Goal: Information Seeking & Learning: Compare options

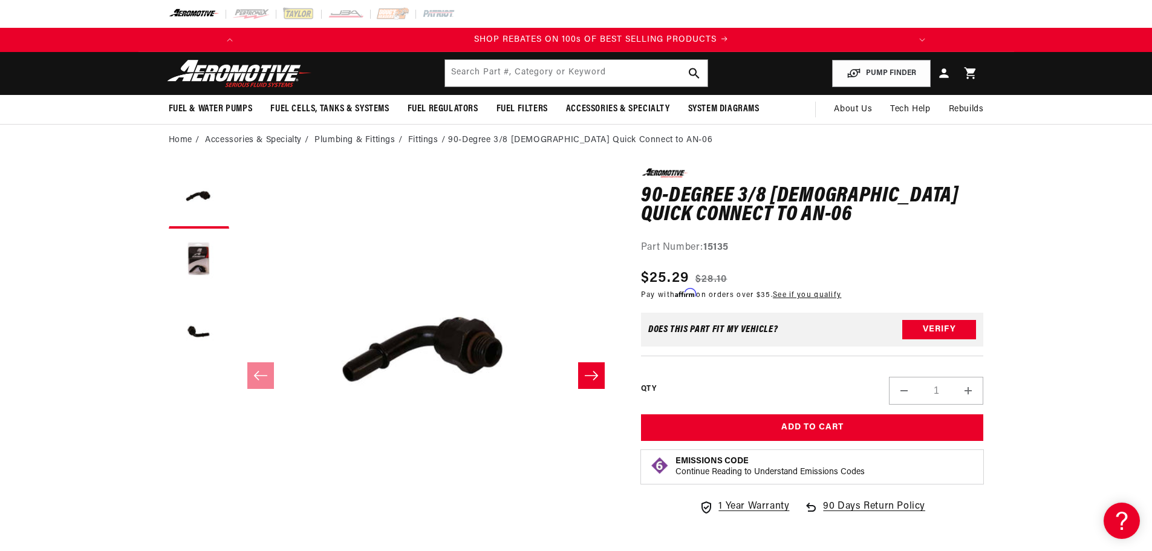
scroll to position [0, 686]
click at [194, 253] on button "Load image 2 in gallery view" at bounding box center [199, 265] width 60 height 60
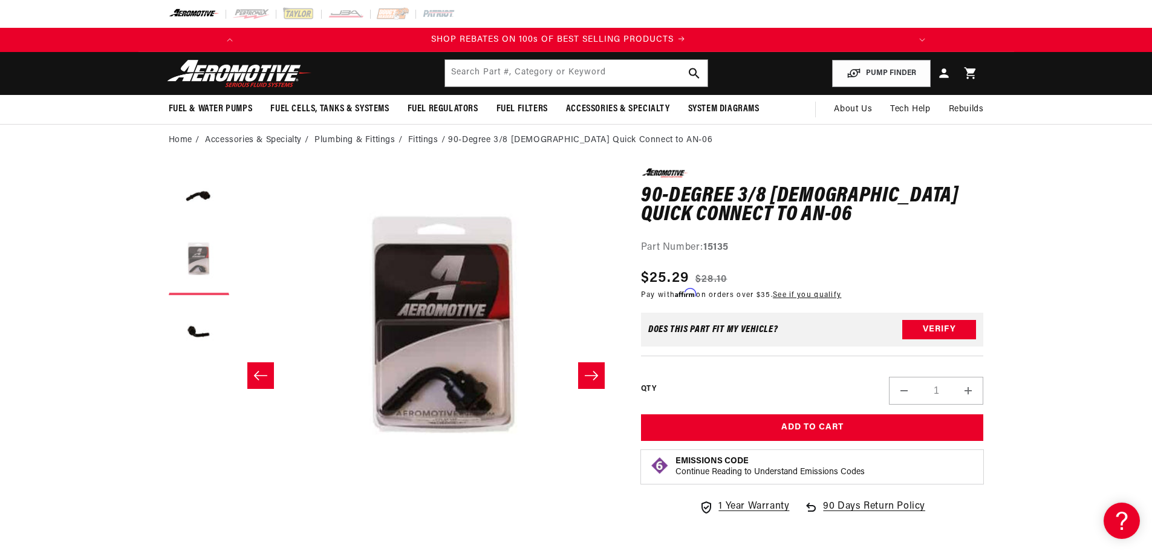
scroll to position [0, 382]
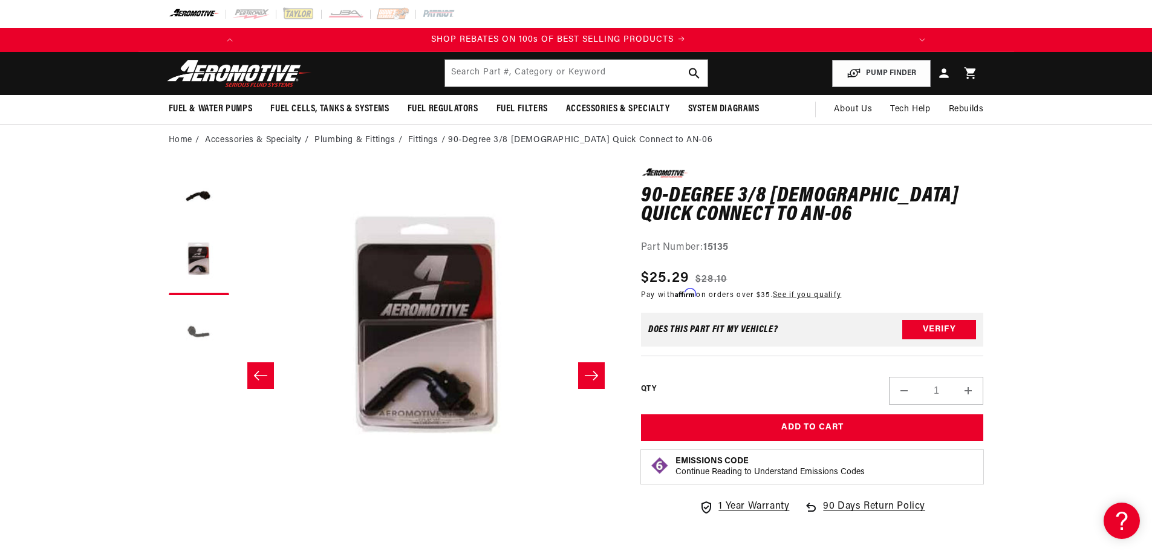
click at [207, 319] on button "Load image 3 in gallery view" at bounding box center [199, 331] width 60 height 60
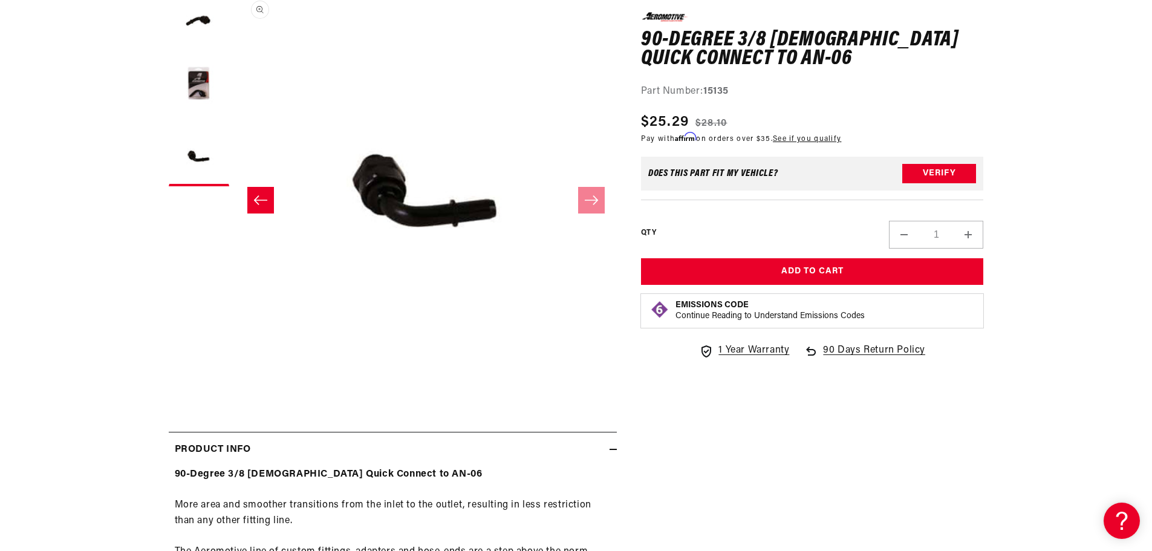
scroll to position [0, 0]
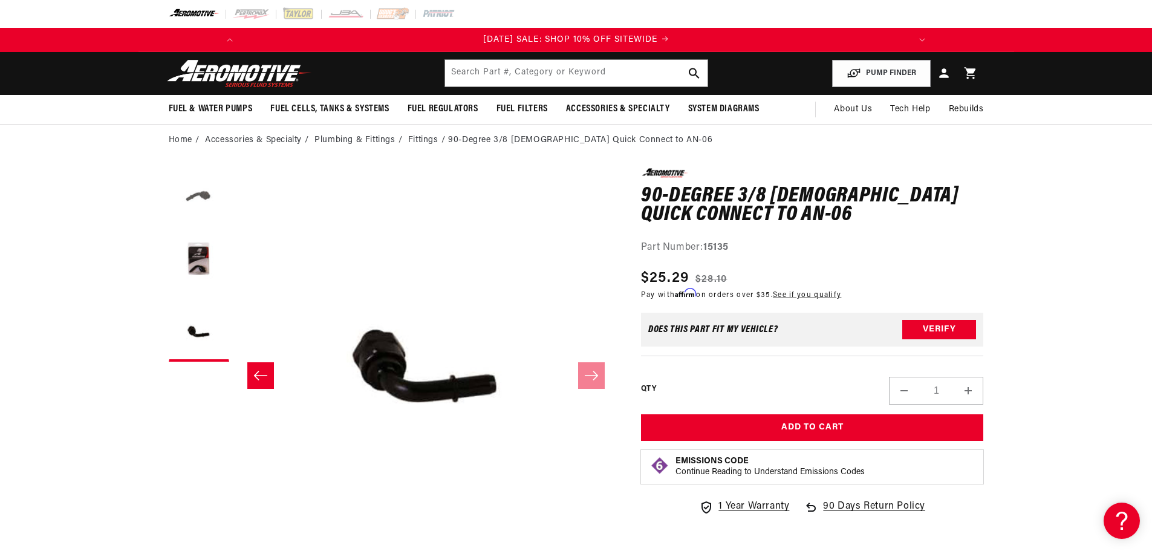
click at [207, 203] on button "Load image 1 in gallery view" at bounding box center [199, 198] width 60 height 60
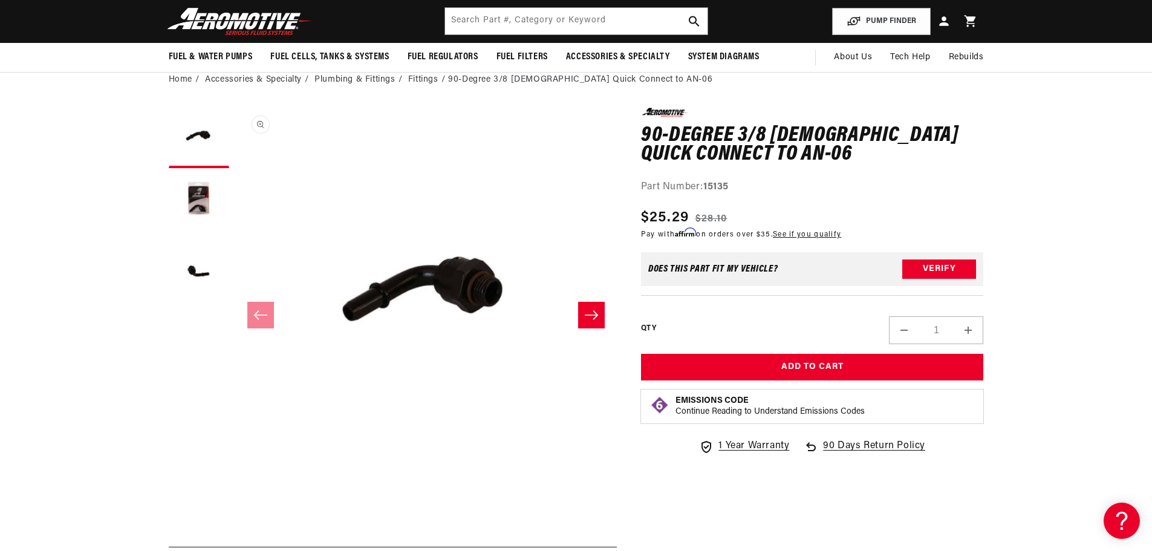
scroll to position [0, 1372]
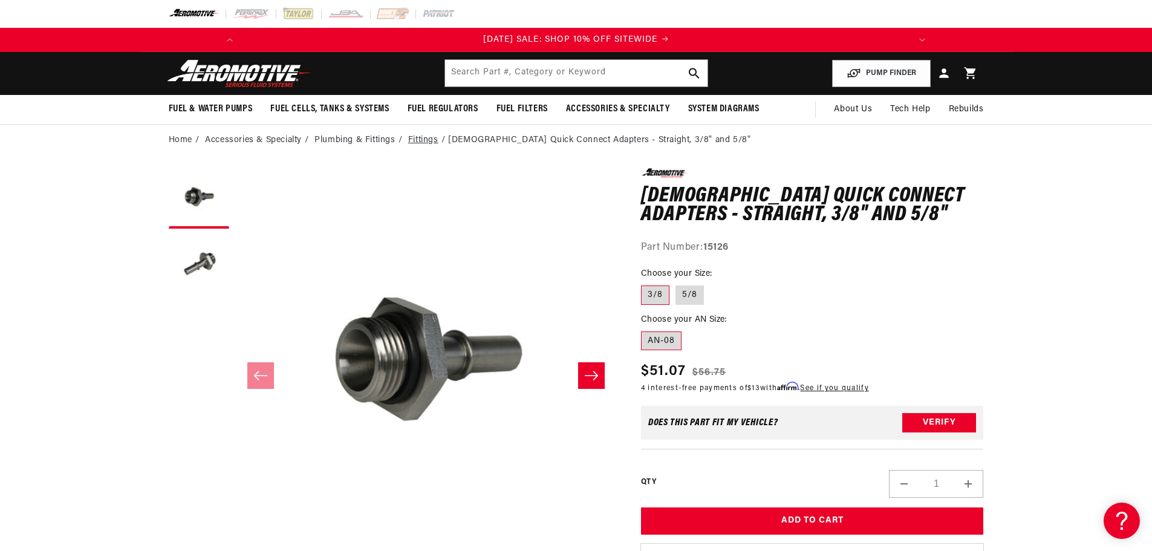
click at [430, 137] on link "Fittings" at bounding box center [423, 140] width 30 height 13
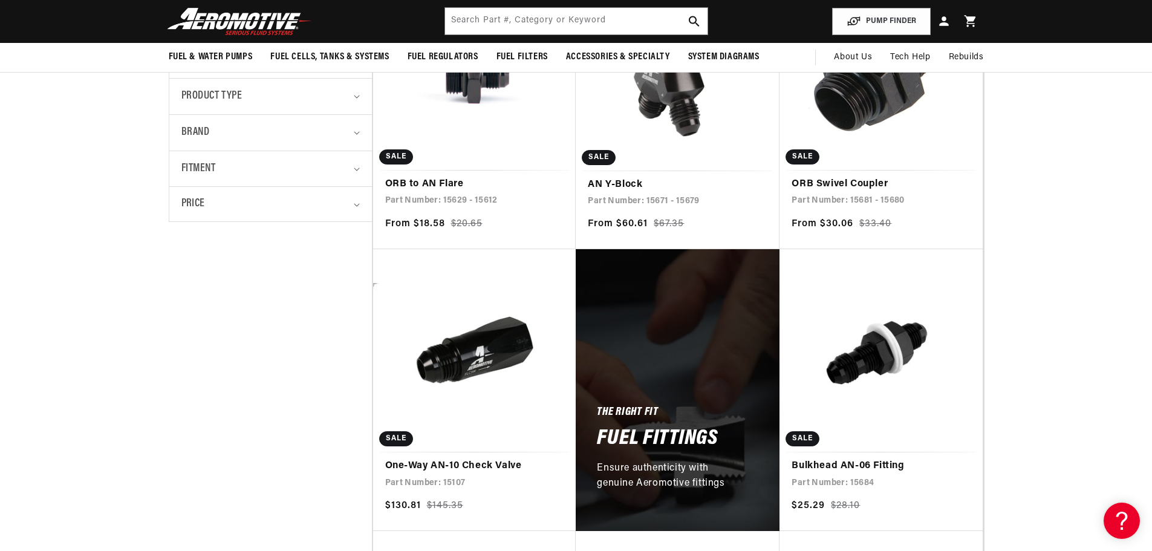
scroll to position [121, 0]
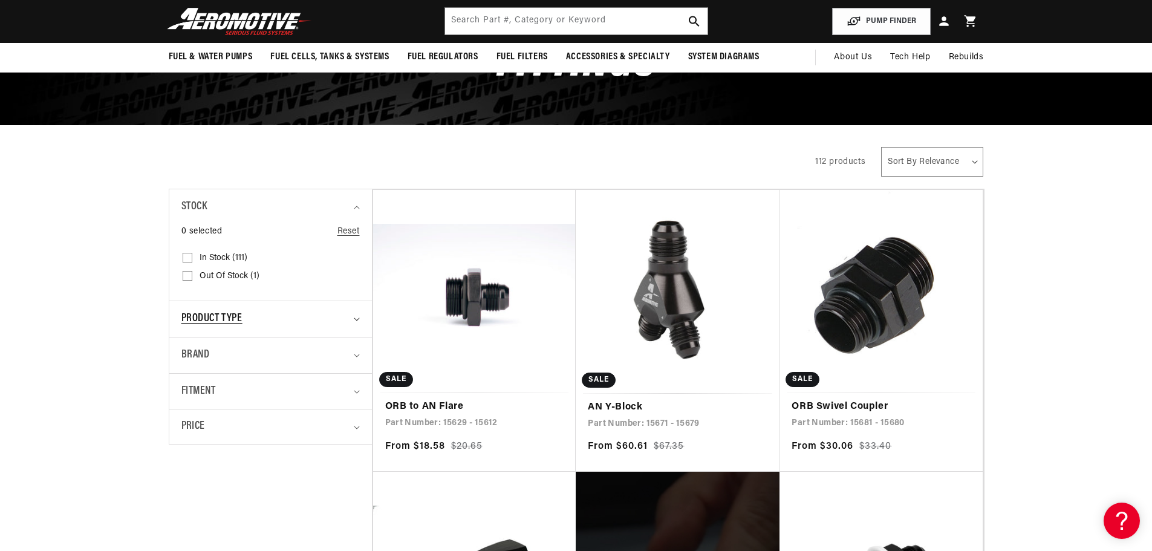
click at [255, 323] on div "Product type" at bounding box center [265, 319] width 168 height 18
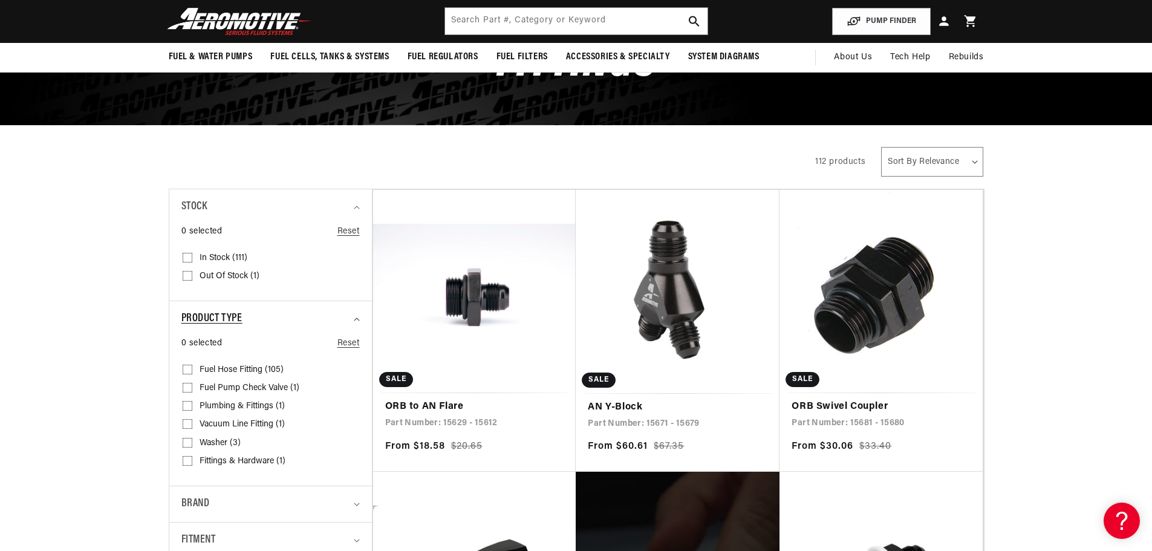
scroll to position [0, 686]
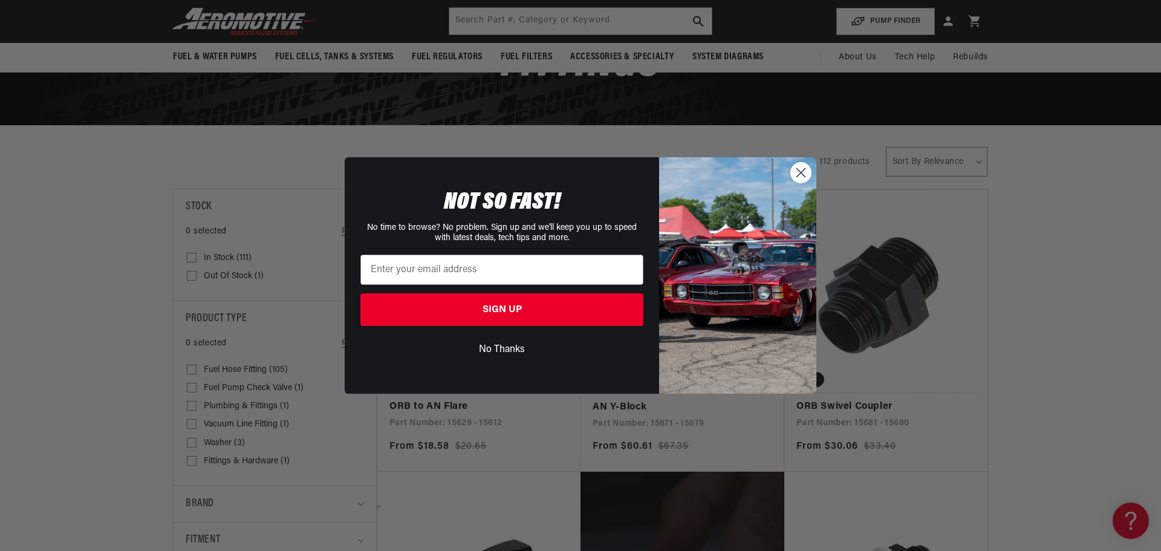
click at [803, 174] on circle "Close dialog" at bounding box center [801, 173] width 20 height 20
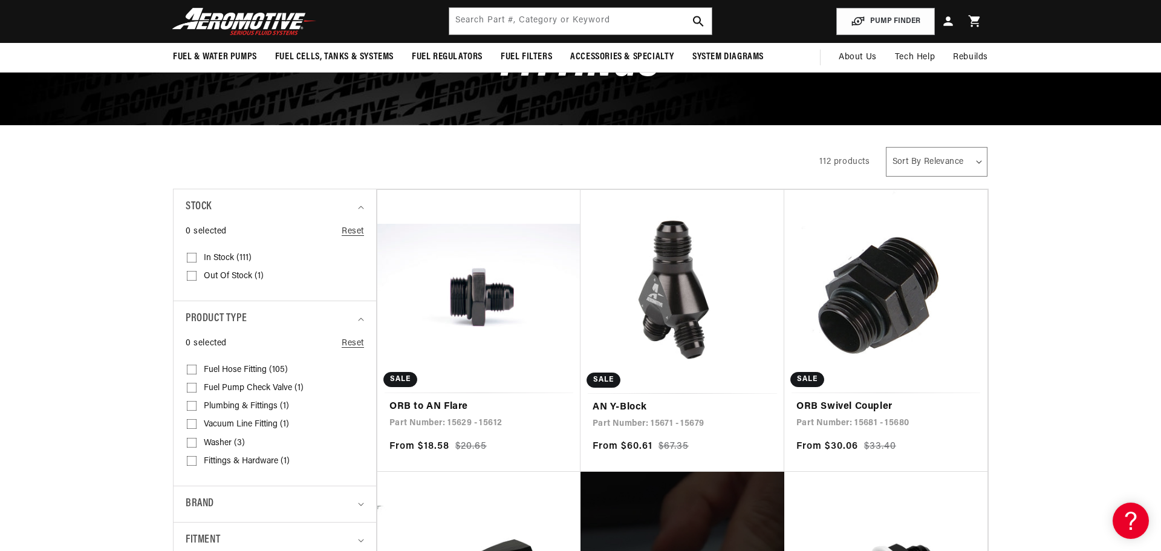
click at [928, 157] on select "Sort By Relevance Sort By Price, Low to High Sort By Price, High to Low" at bounding box center [937, 162] width 102 height 30
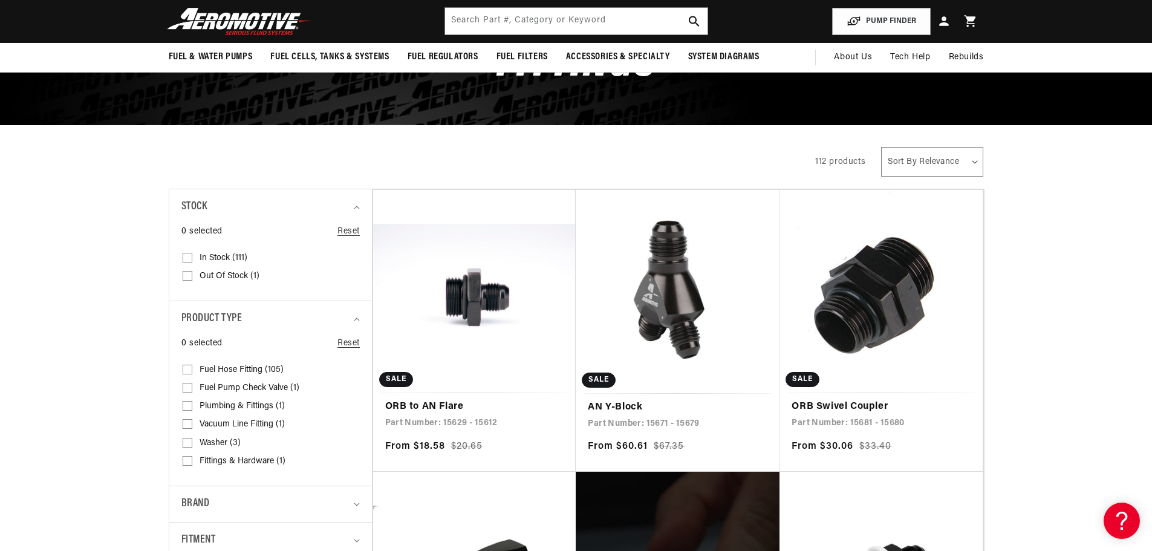
scroll to position [0, 1372]
select select "price-descending"
click at [882, 147] on select "Sort By Relevance Sort By Price, Low to High Sort By Price, High to Low" at bounding box center [932, 162] width 102 height 30
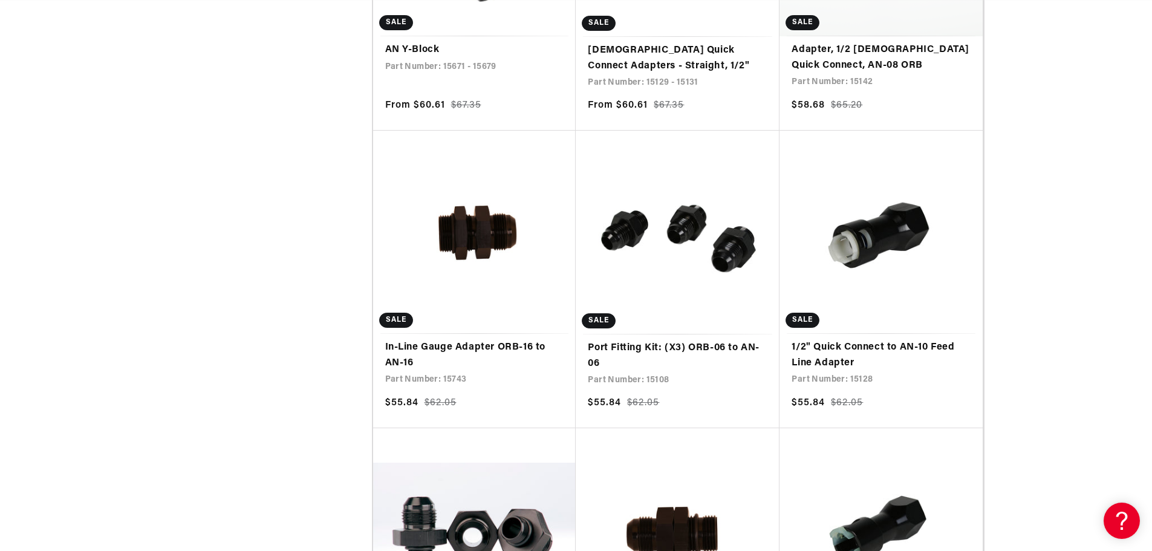
scroll to position [0, 1372]
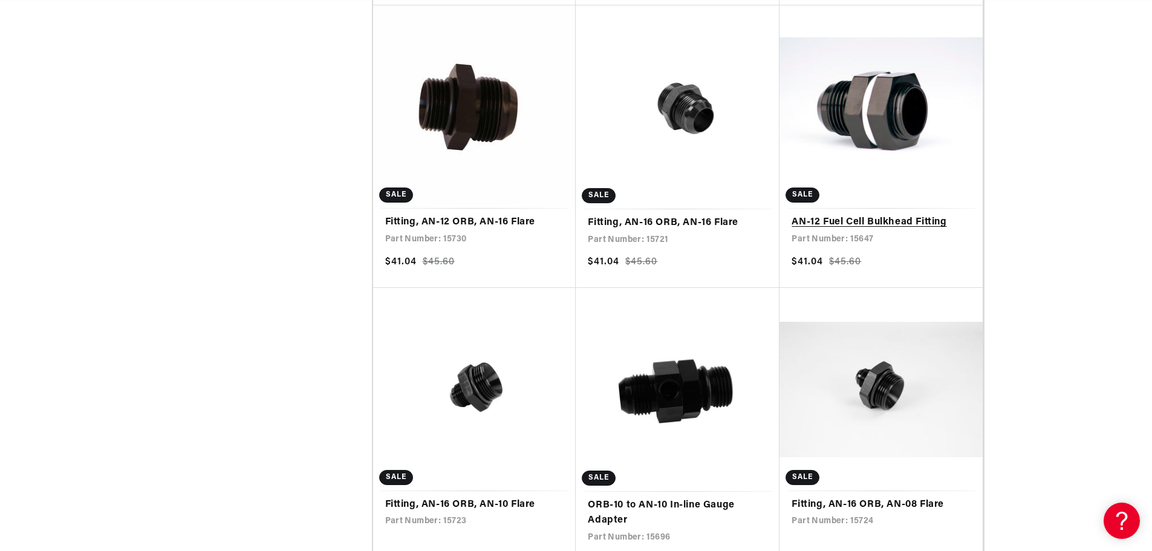
scroll to position [4339, 0]
